Goal: Task Accomplishment & Management: Manage account settings

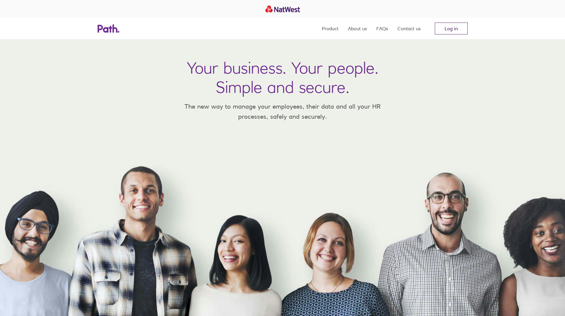
click at [464, 31] on link "Log in" at bounding box center [451, 29] width 33 height 12
click at [442, 27] on link "Log in" at bounding box center [451, 29] width 33 height 12
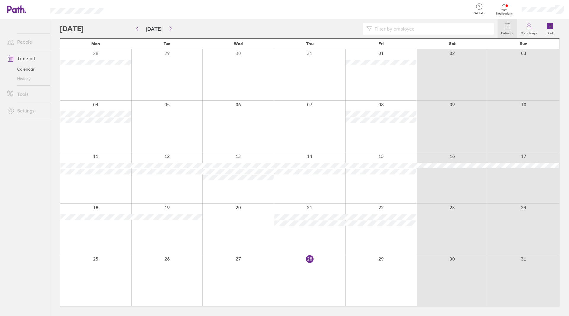
click at [392, 281] on div at bounding box center [380, 280] width 71 height 51
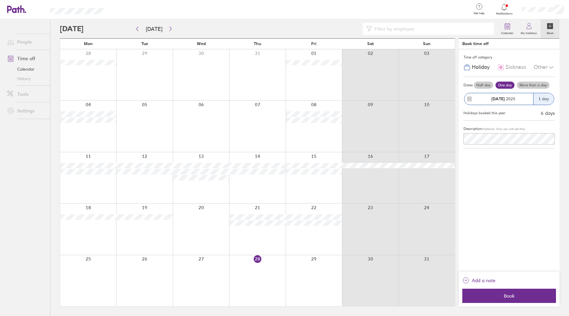
click at [545, 71] on div "Other" at bounding box center [544, 67] width 21 height 11
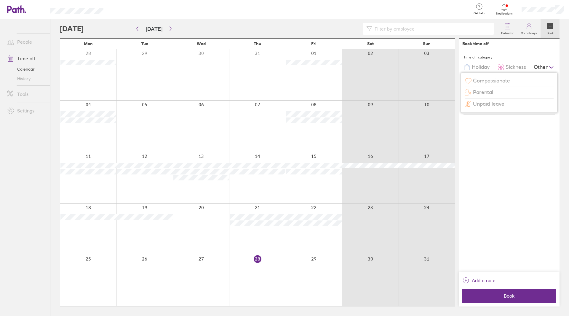
click at [315, 276] on div at bounding box center [314, 280] width 56 height 51
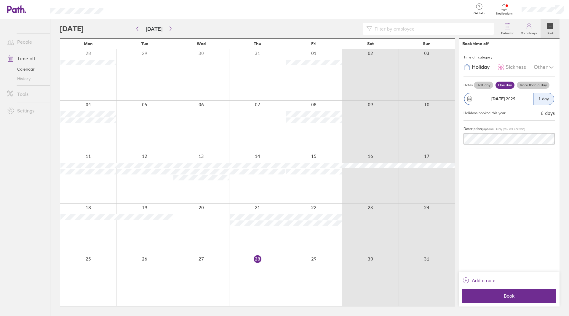
click at [314, 276] on div at bounding box center [314, 280] width 56 height 51
click at [545, 66] on div "Other" at bounding box center [544, 67] width 21 height 11
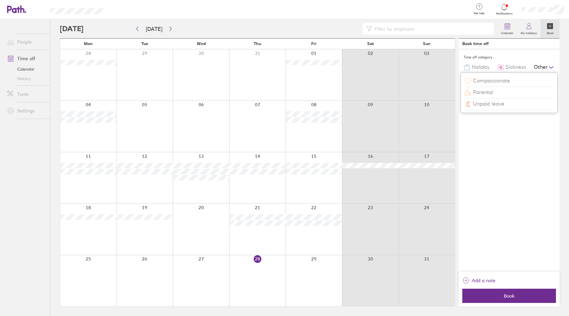
click at [493, 82] on span "Compassionate" at bounding box center [491, 81] width 37 height 6
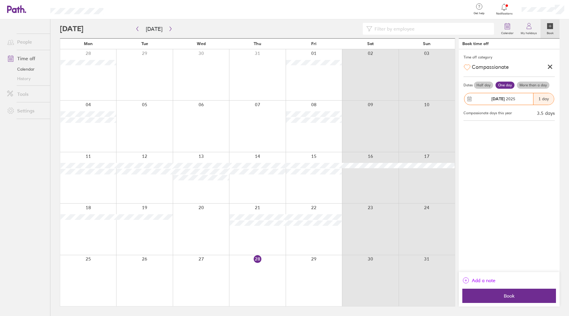
click at [478, 278] on span "Add a note" at bounding box center [484, 279] width 24 height 9
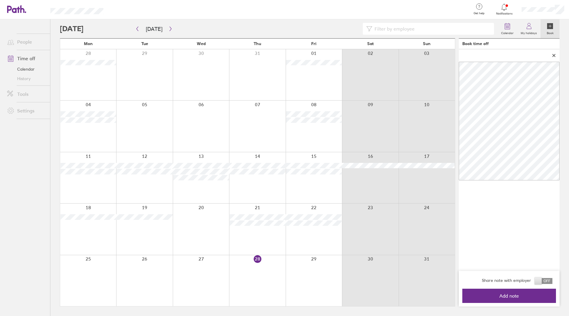
click at [539, 281] on span at bounding box center [544, 281] width 18 height 6
click at [553, 282] on input "checkbox" at bounding box center [553, 282] width 0 height 0
click at [529, 293] on span "Add note" at bounding box center [509, 295] width 85 height 5
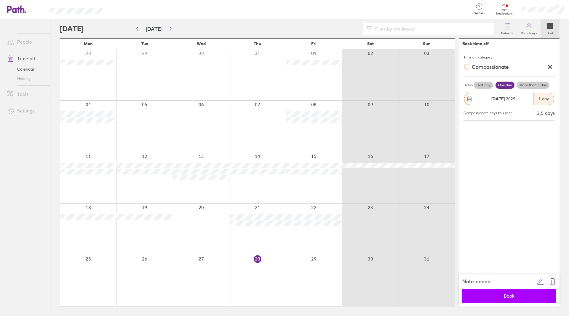
click at [520, 292] on button "Book" at bounding box center [509, 295] width 94 height 14
